Goal: Find specific page/section: Find specific page/section

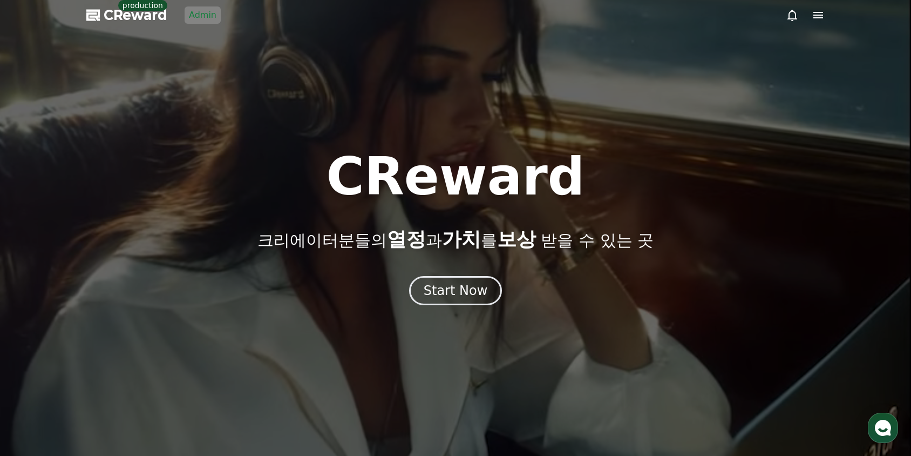
click at [144, 19] on span "CReward" at bounding box center [136, 14] width 64 height 17
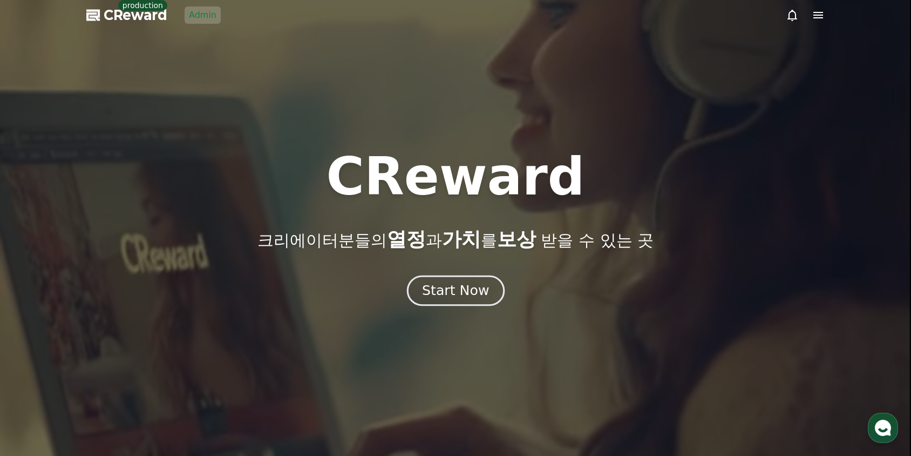
click at [437, 287] on div "Start Now" at bounding box center [455, 290] width 67 height 18
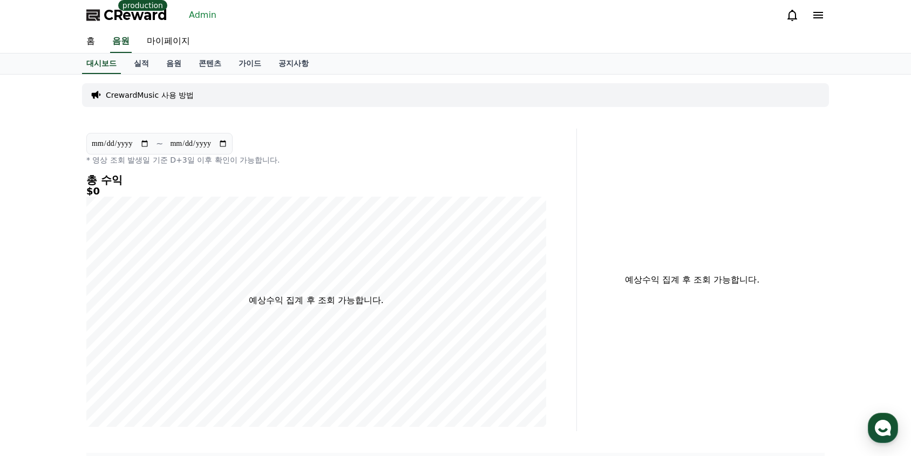
click at [213, 15] on link "Admin" at bounding box center [203, 14] width 36 height 17
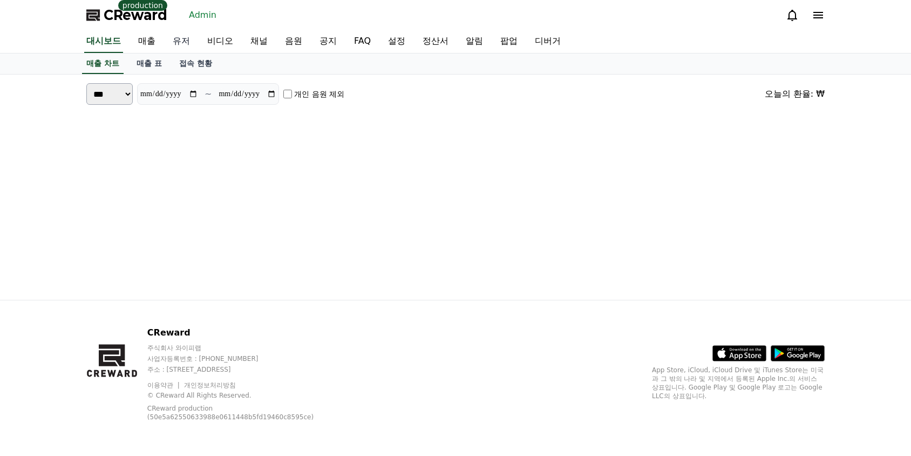
click at [192, 43] on link "유저" at bounding box center [181, 41] width 35 height 23
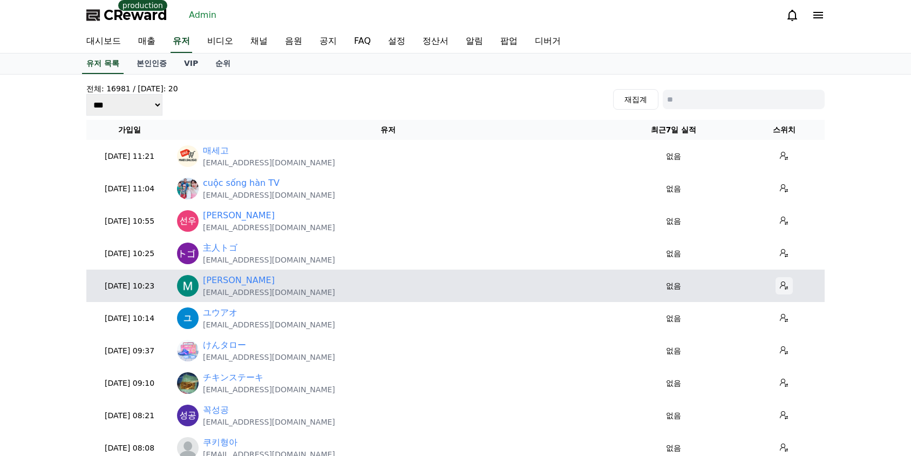
click at [781, 287] on icon at bounding box center [784, 285] width 9 height 9
